Goal: Obtain resource: Download file/media

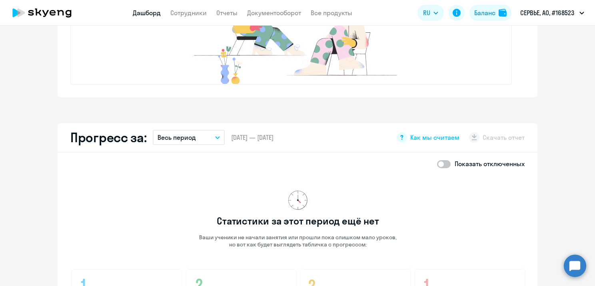
scroll to position [365, 0]
click at [437, 165] on span at bounding box center [444, 164] width 14 height 8
click at [437, 164] on input "checkbox" at bounding box center [437, 163] width 0 height 0
checkbox input "true"
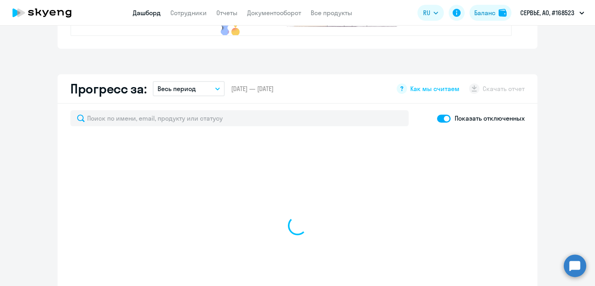
scroll to position [416, 0]
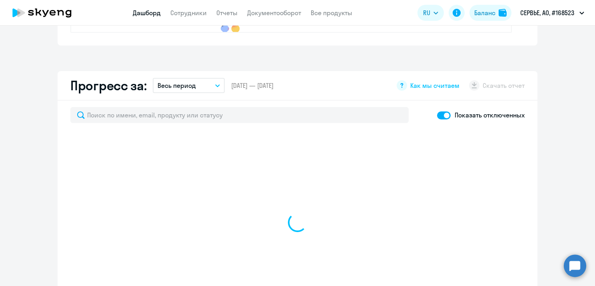
select select "30"
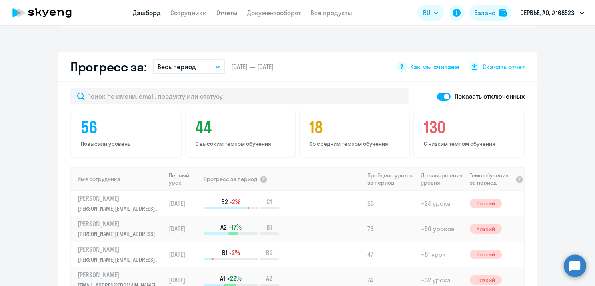
scroll to position [434, 0]
click at [483, 67] on span "Скачать отчет" at bounding box center [504, 67] width 42 height 9
click at [469, 71] on app-download-button "Скачать отчет" at bounding box center [497, 67] width 56 height 10
click at [206, 69] on button "Весь период" at bounding box center [189, 67] width 72 height 15
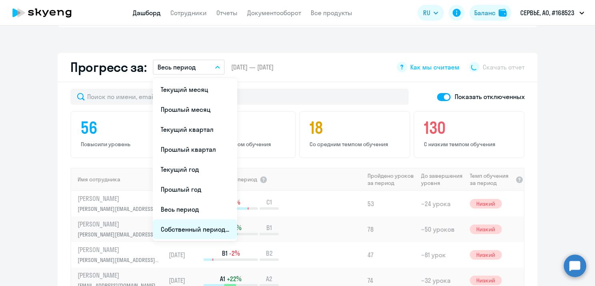
click at [199, 225] on li "Собственный период..." at bounding box center [195, 230] width 84 height 20
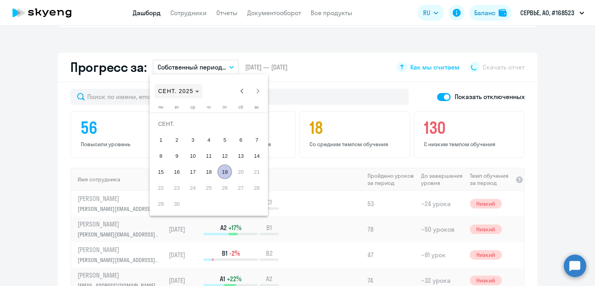
click at [192, 94] on span "Choose month and year" at bounding box center [179, 91] width 48 height 19
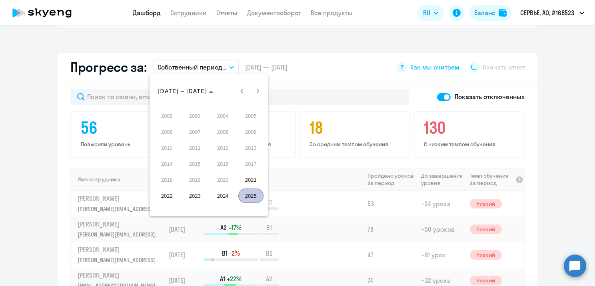
click at [228, 200] on span "2024" at bounding box center [222, 196] width 25 height 14
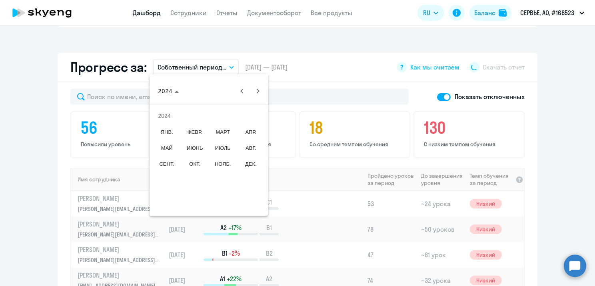
click at [198, 164] on span "ОКТ." at bounding box center [194, 164] width 25 height 14
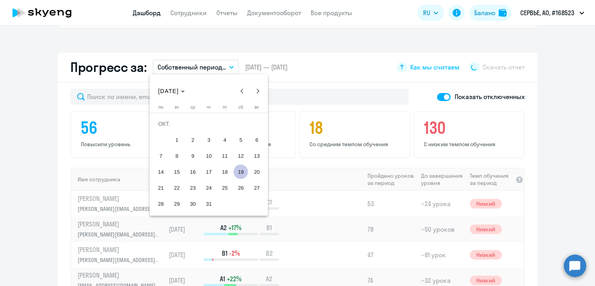
click at [176, 140] on span "1" at bounding box center [177, 140] width 14 height 14
click at [185, 94] on span "[DATE]" at bounding box center [171, 91] width 27 height 6
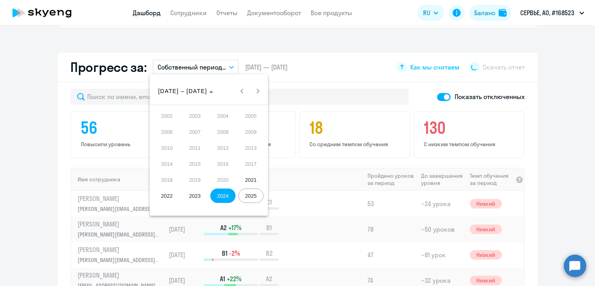
click at [256, 195] on span "2025" at bounding box center [250, 196] width 25 height 14
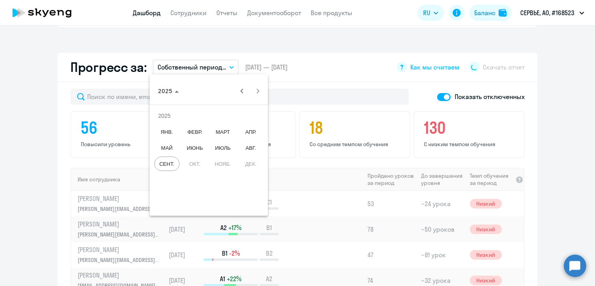
click at [199, 152] on span "ИЮНЬ" at bounding box center [194, 148] width 25 height 14
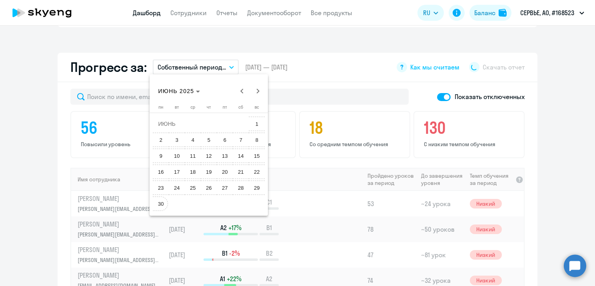
click at [160, 202] on span "30" at bounding box center [161, 204] width 14 height 14
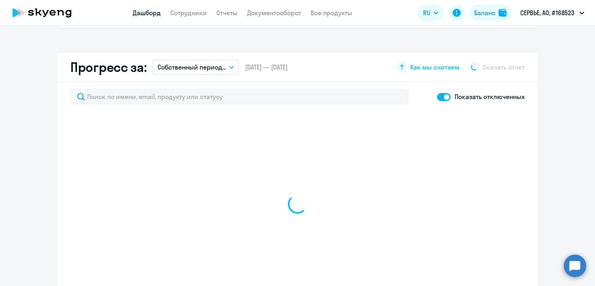
select select "30"
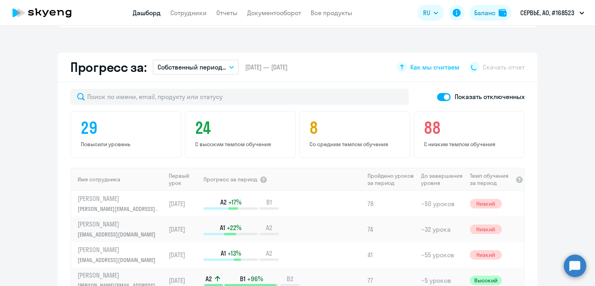
click at [474, 69] on app-download-button "Скачать отчет" at bounding box center [497, 67] width 56 height 10
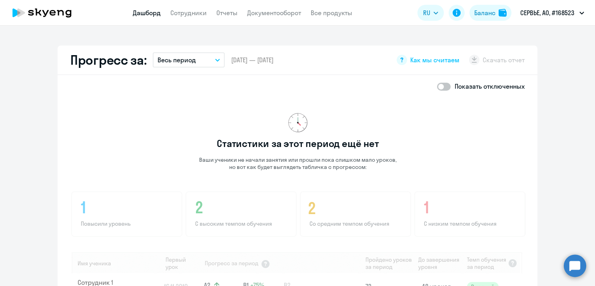
scroll to position [442, 0]
click at [447, 84] on span at bounding box center [444, 87] width 14 height 8
click at [437, 86] on input "checkbox" at bounding box center [437, 86] width 0 height 0
checkbox input "true"
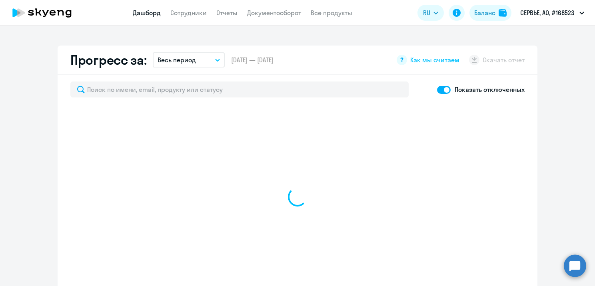
click at [206, 67] on button "Весь период" at bounding box center [189, 59] width 72 height 15
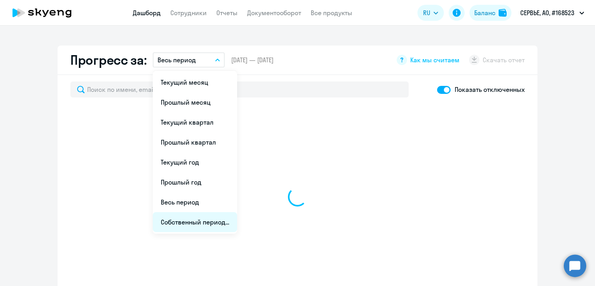
click at [206, 219] on li "Собственный период..." at bounding box center [195, 222] width 84 height 20
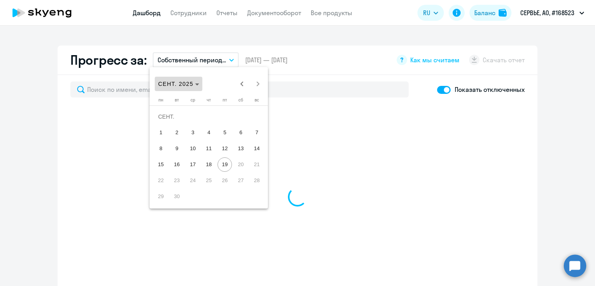
click at [188, 85] on span "СЕНТ. 2025" at bounding box center [175, 84] width 35 height 6
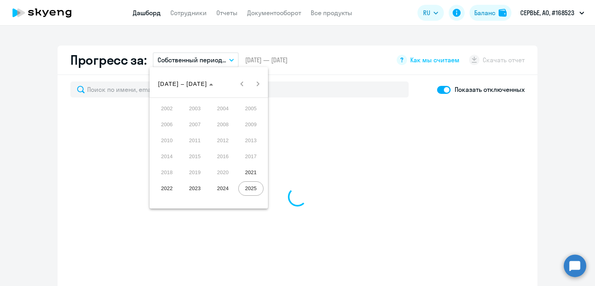
click at [230, 190] on span "2024" at bounding box center [222, 189] width 25 height 14
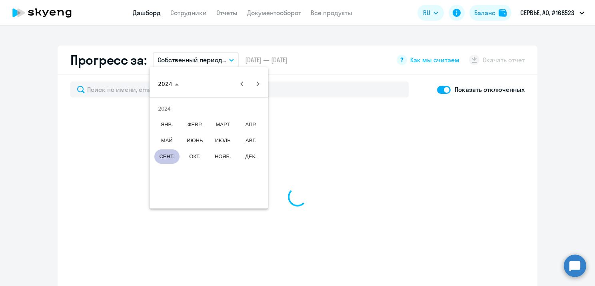
click at [189, 159] on span "ОКТ." at bounding box center [194, 157] width 25 height 14
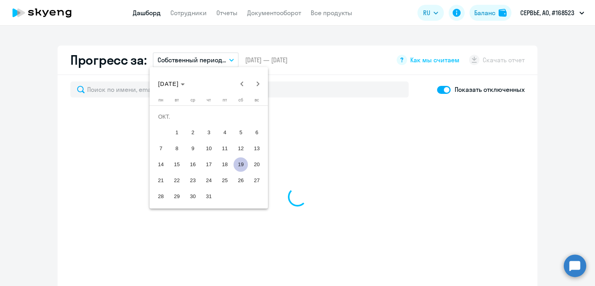
click at [173, 135] on span "1" at bounding box center [177, 133] width 14 height 14
click at [179, 82] on span "[DATE]" at bounding box center [168, 84] width 21 height 6
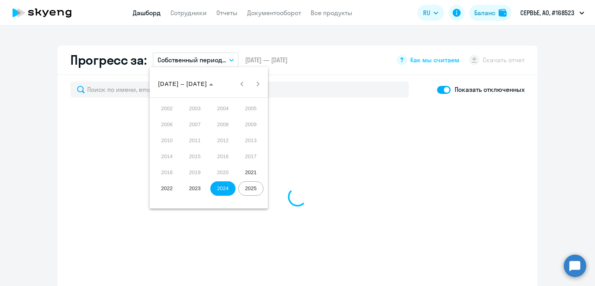
click at [247, 187] on span "2025" at bounding box center [250, 189] width 25 height 14
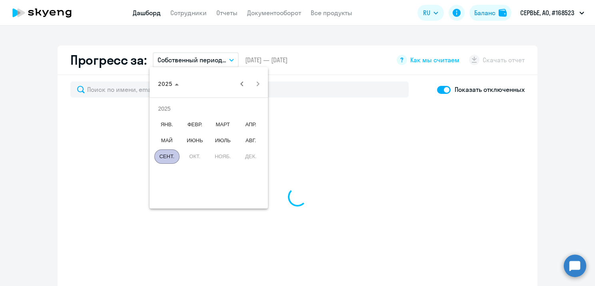
select select "30"
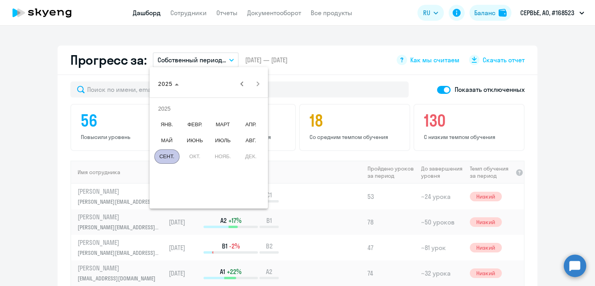
click at [192, 144] on span "ИЮНЬ" at bounding box center [194, 141] width 25 height 14
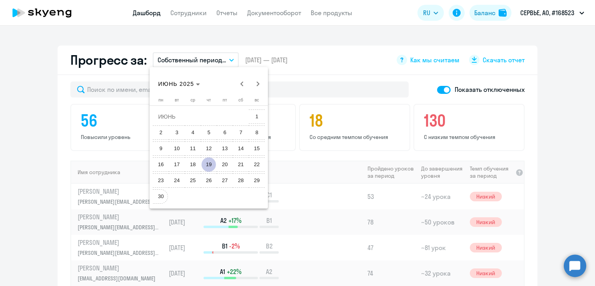
click at [163, 195] on span "30" at bounding box center [161, 197] width 14 height 14
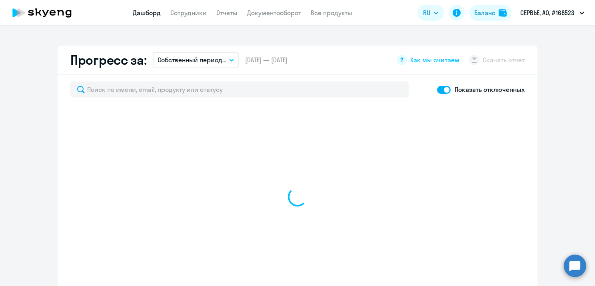
select select "30"
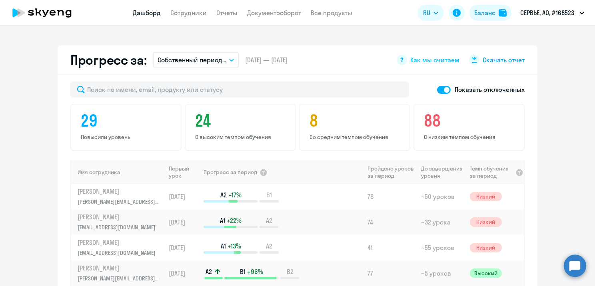
click at [475, 62] on div at bounding box center [474, 60] width 10 height 10
